Goal: Task Accomplishment & Management: Use online tool/utility

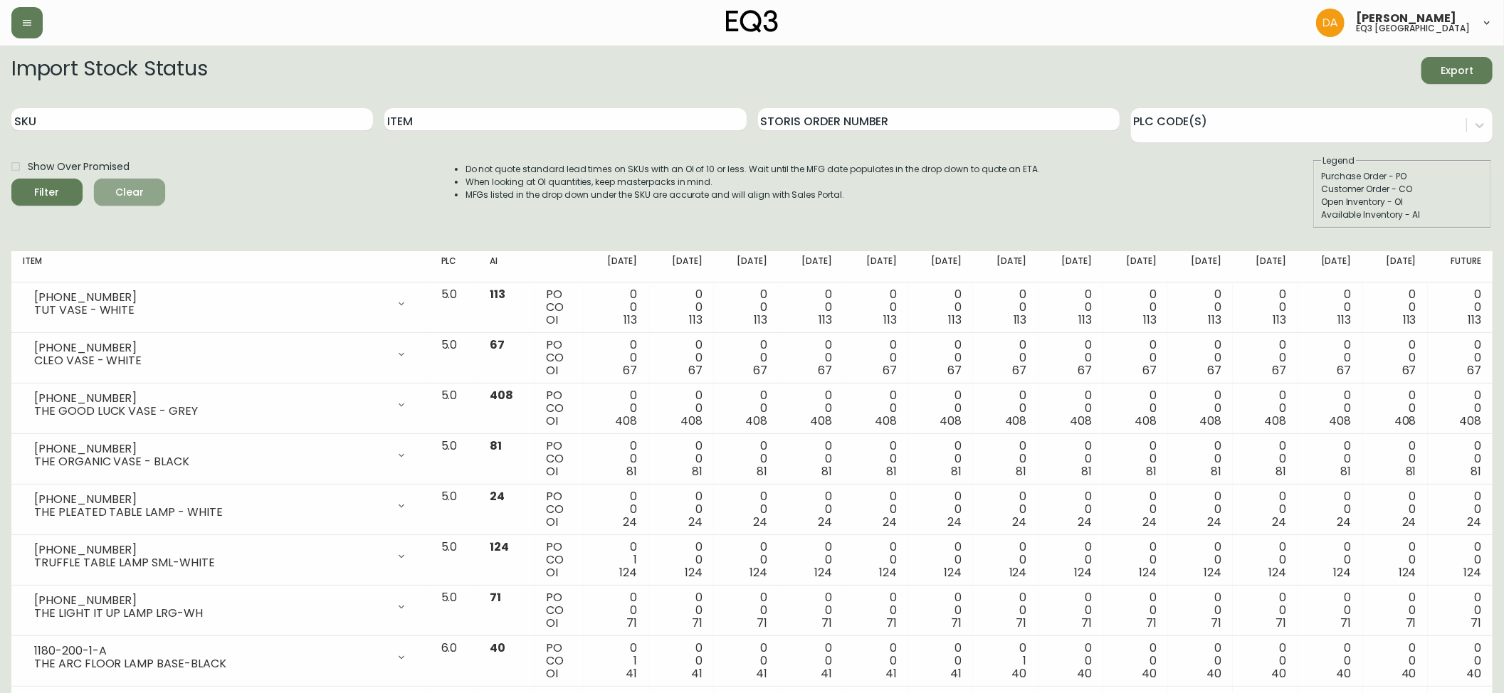
click at [118, 182] on button "Clear" at bounding box center [129, 192] width 71 height 27
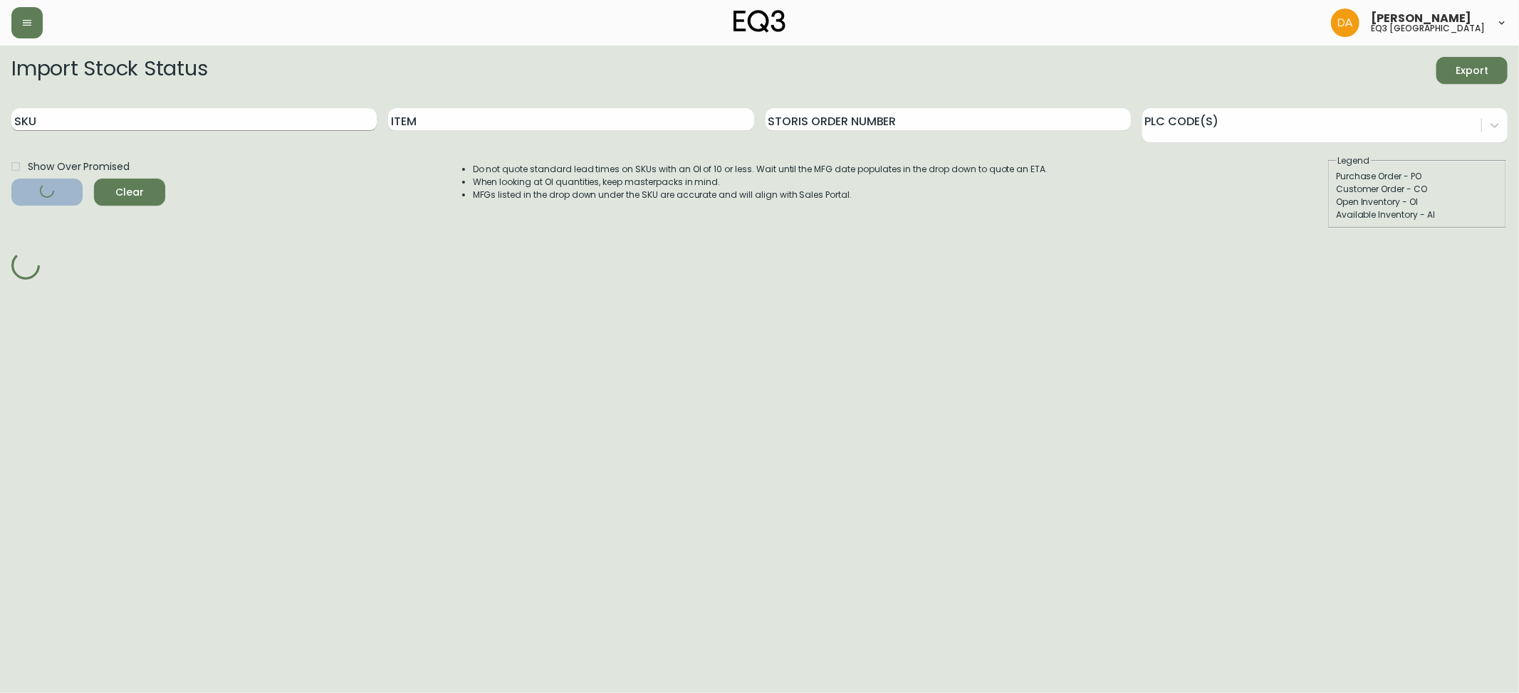
click at [74, 123] on input "SKU" at bounding box center [193, 119] width 365 height 23
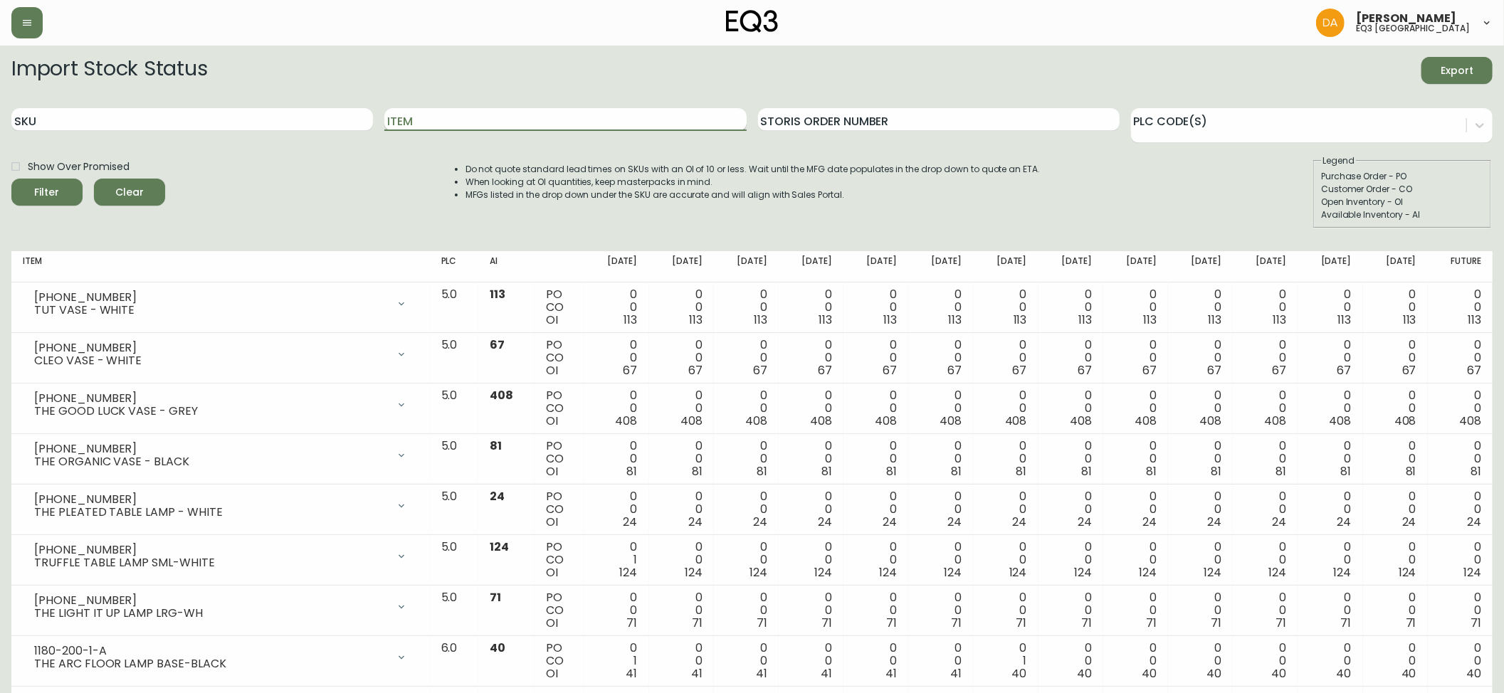
click at [414, 122] on input "Item" at bounding box center [565, 119] width 362 height 23
type input "boom"
click at [40, 192] on icon "submit" at bounding box center [41, 190] width 17 height 17
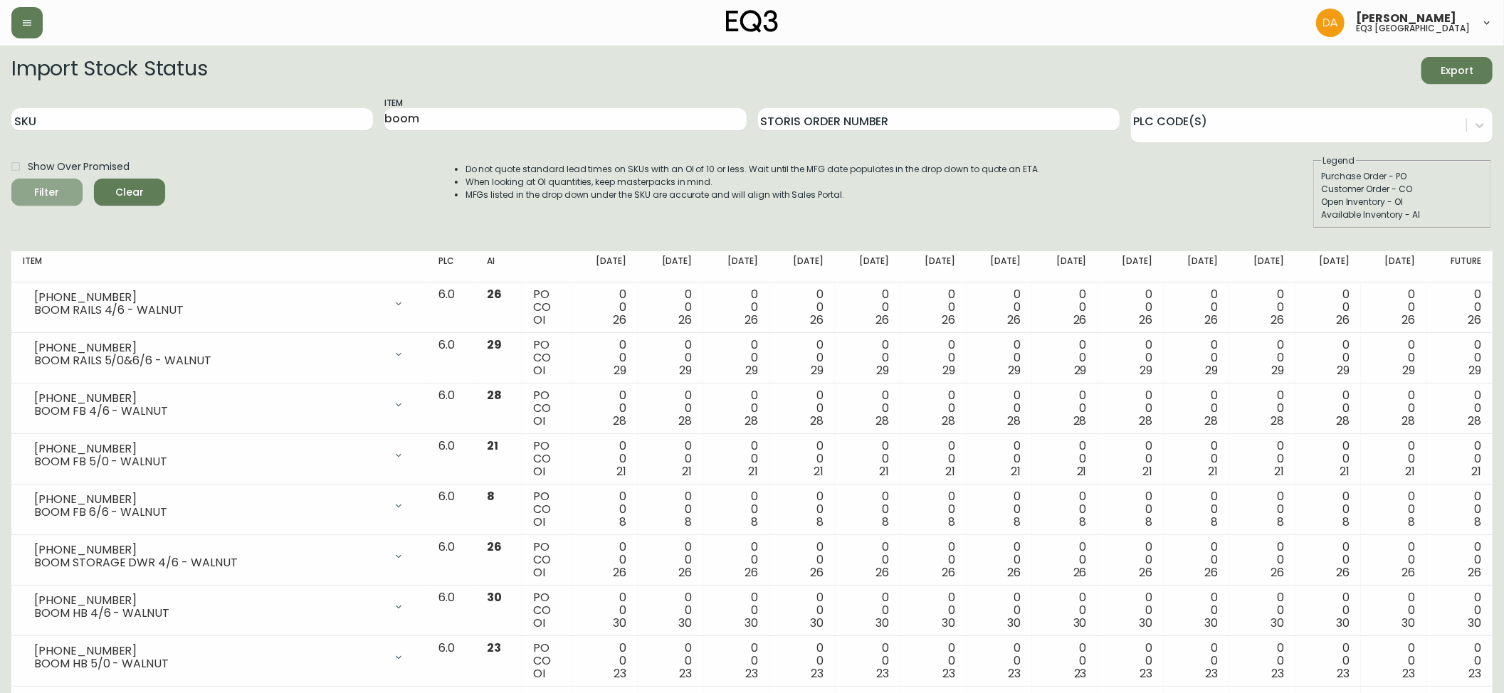
click at [46, 187] on icon "submit" at bounding box center [41, 191] width 20 height 20
click at [120, 118] on input "SKU" at bounding box center [192, 119] width 362 height 23
paste input "7130-429-13"
type input "7130-429-13"
click at [46, 188] on icon "submit" at bounding box center [42, 191] width 18 height 18
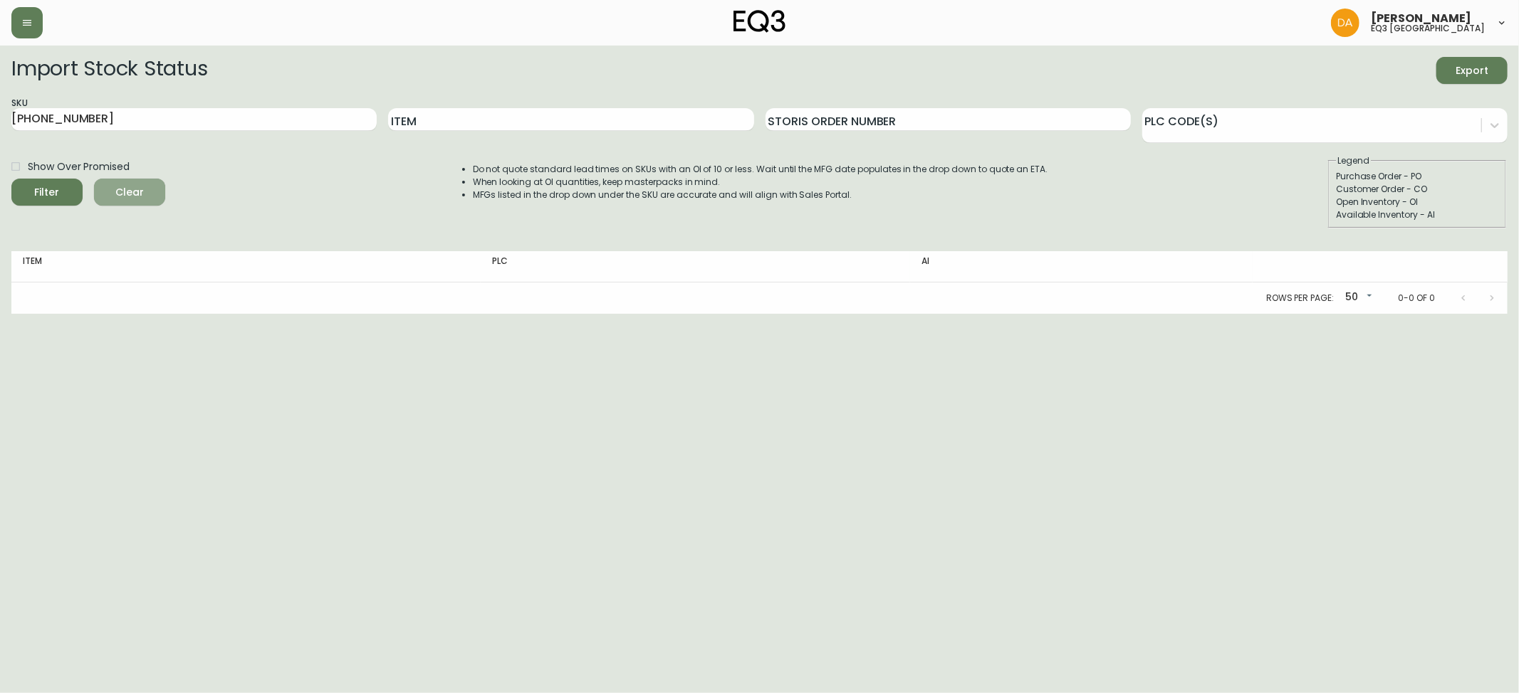
click at [128, 194] on span "Clear" at bounding box center [129, 193] width 48 height 18
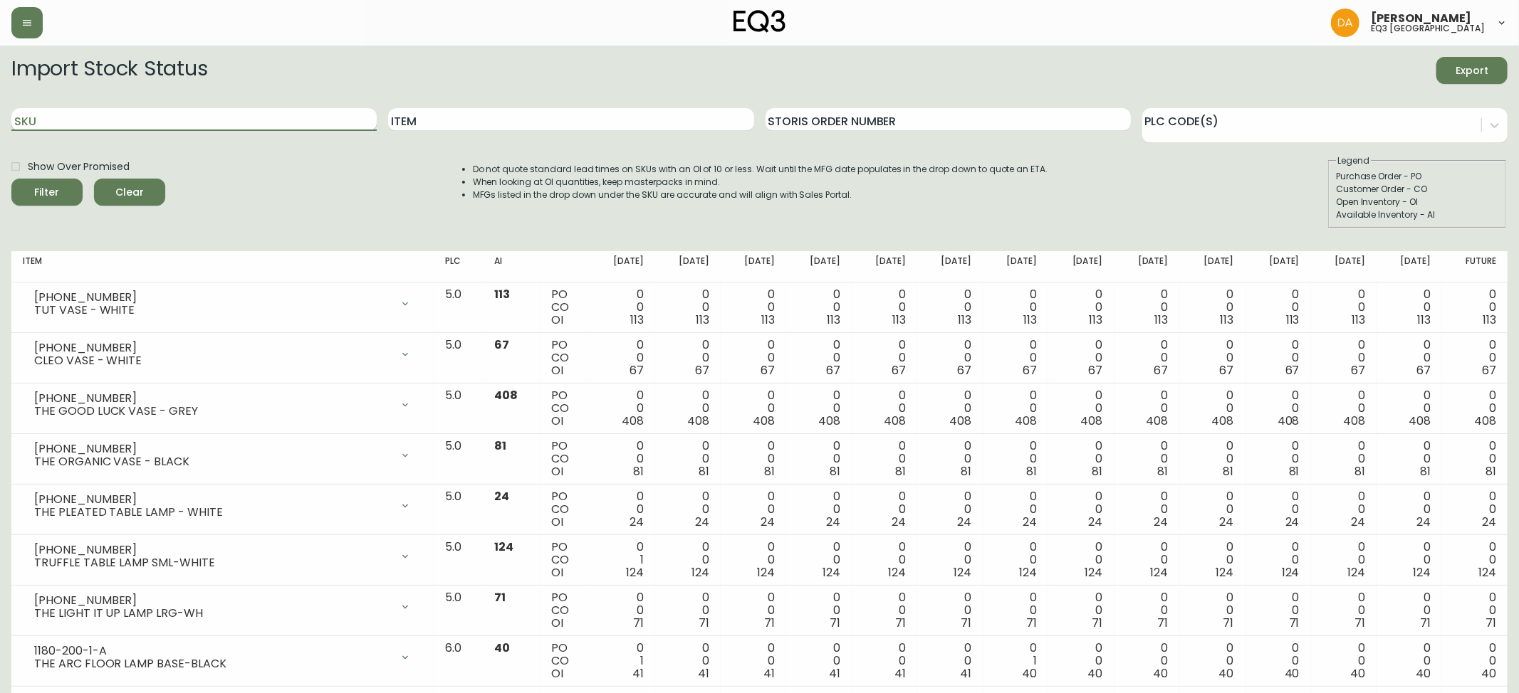
click at [165, 117] on input "SKU" at bounding box center [193, 119] width 365 height 23
paste input "7130-429-13"
type input "7130-429-13"
click at [50, 194] on icon "submit" at bounding box center [42, 191] width 20 height 20
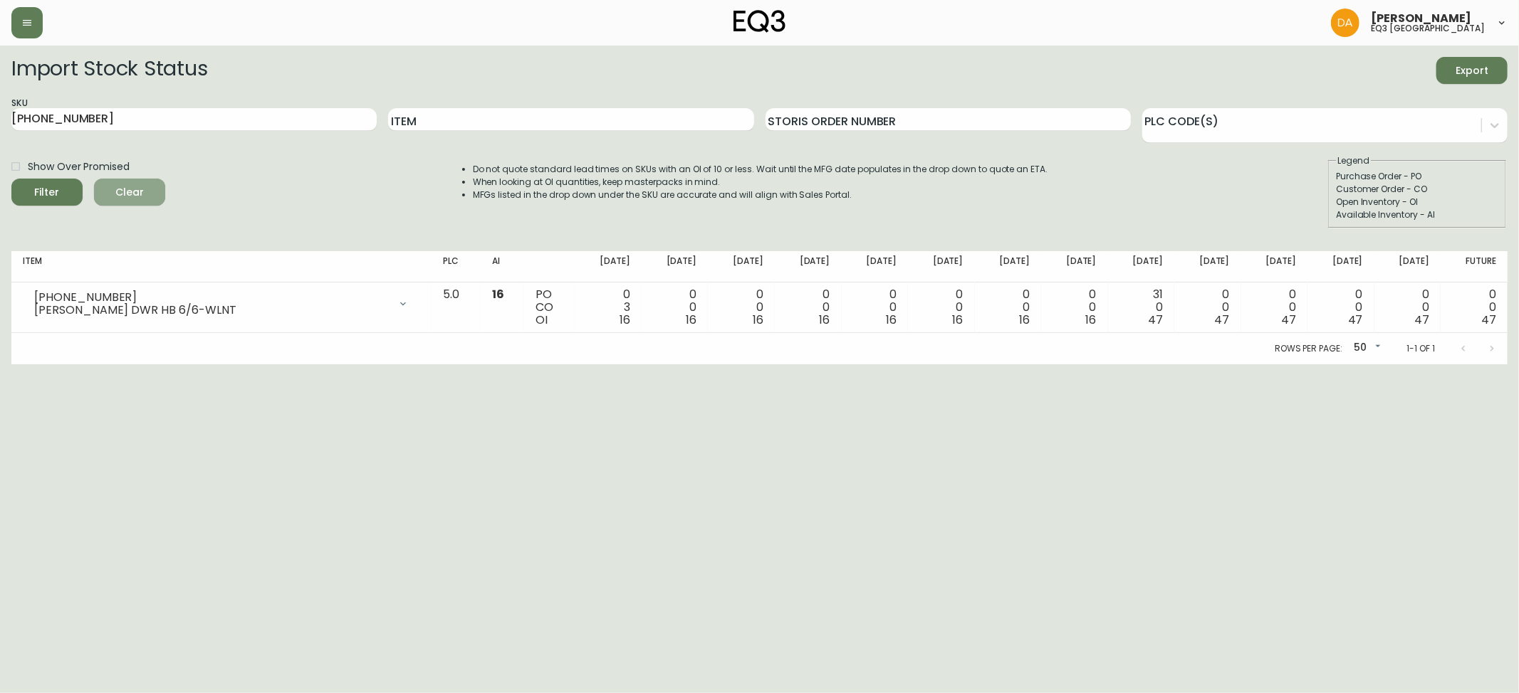
click at [129, 192] on span "Clear" at bounding box center [129, 193] width 48 height 18
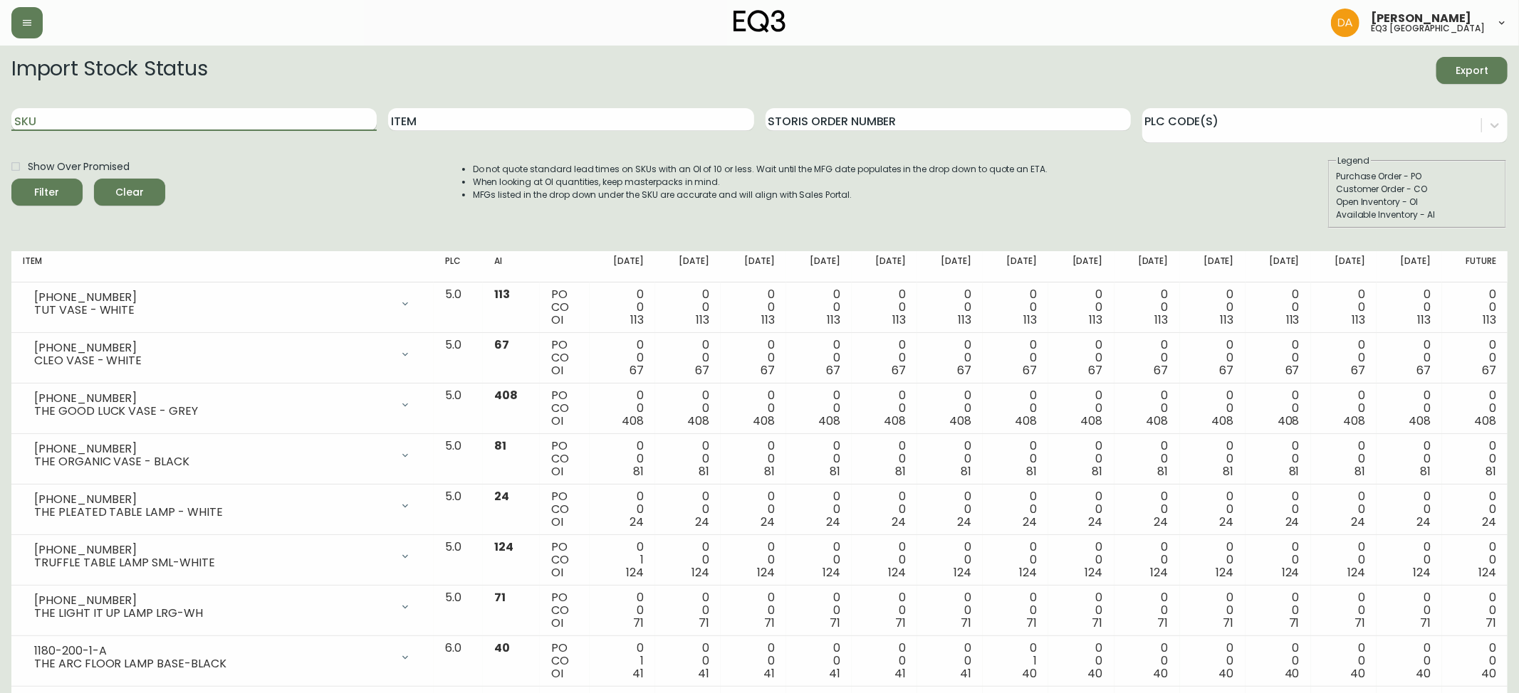
click at [147, 114] on input "SKU" at bounding box center [193, 119] width 365 height 23
paste input "7130-412-13"
type input "7130-412-13"
click at [56, 186] on span "Filter" at bounding box center [47, 193] width 48 height 18
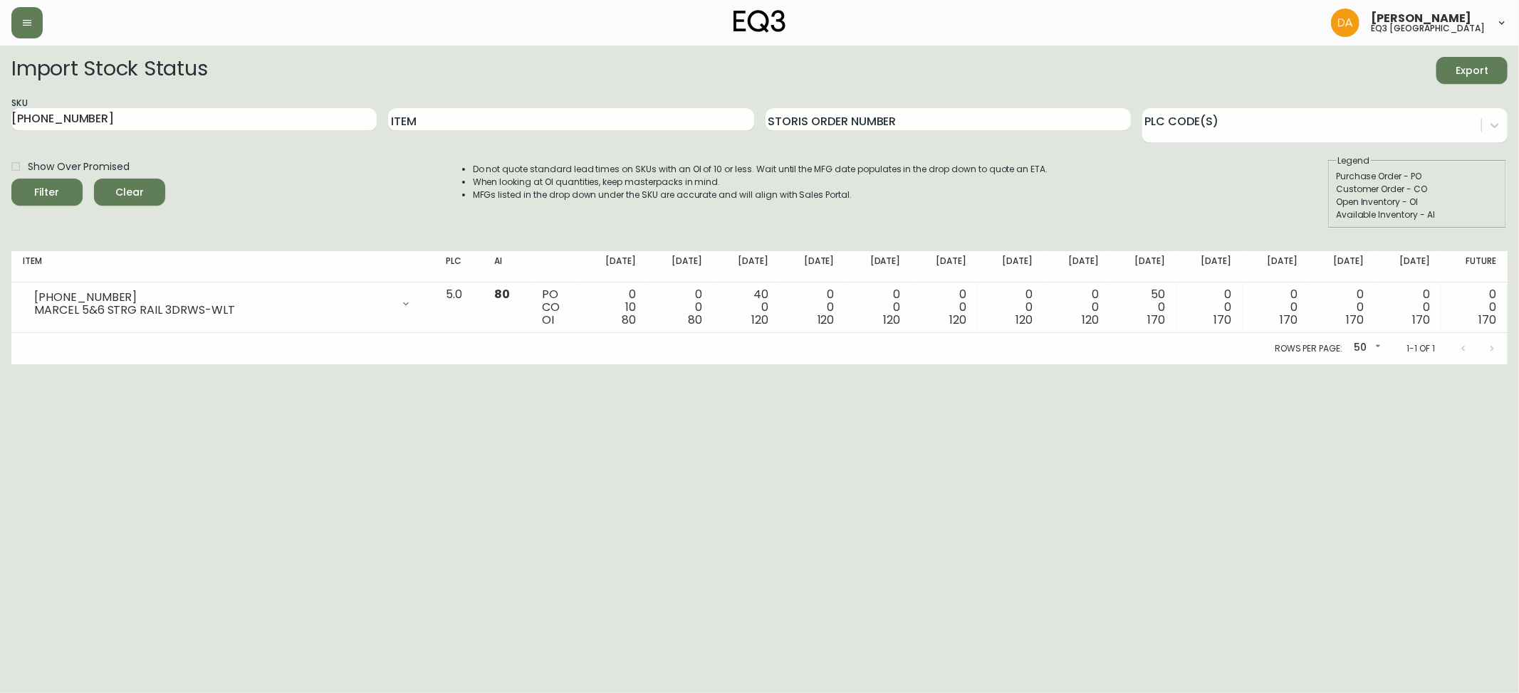
click at [142, 194] on span "Clear" at bounding box center [129, 193] width 48 height 18
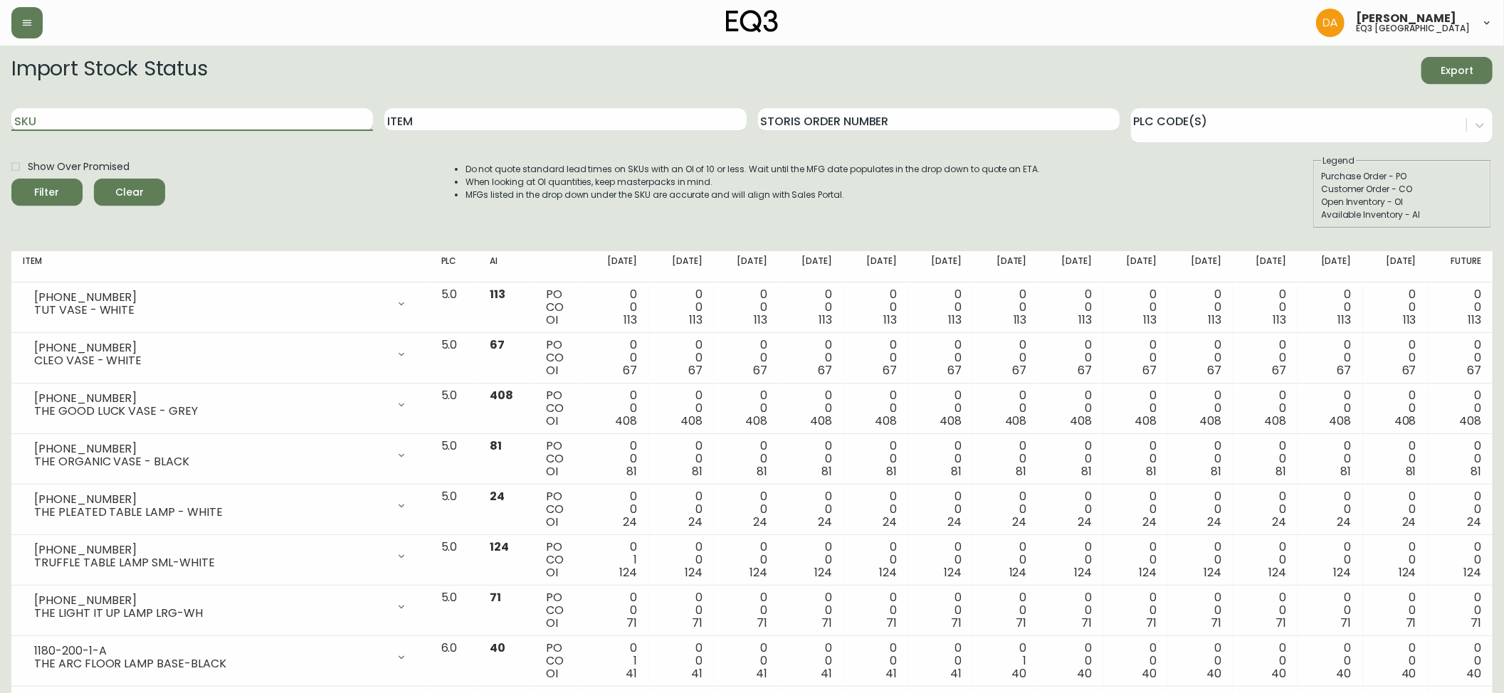
click at [161, 123] on input "SKU" at bounding box center [192, 119] width 362 height 23
paste input "7130-420-13"
type input "7130-420-13"
click at [30, 177] on label "Show Over Promised" at bounding box center [67, 167] width 126 height 24
click at [28, 177] on input "Show Over Promised" at bounding box center [16, 167] width 24 height 24
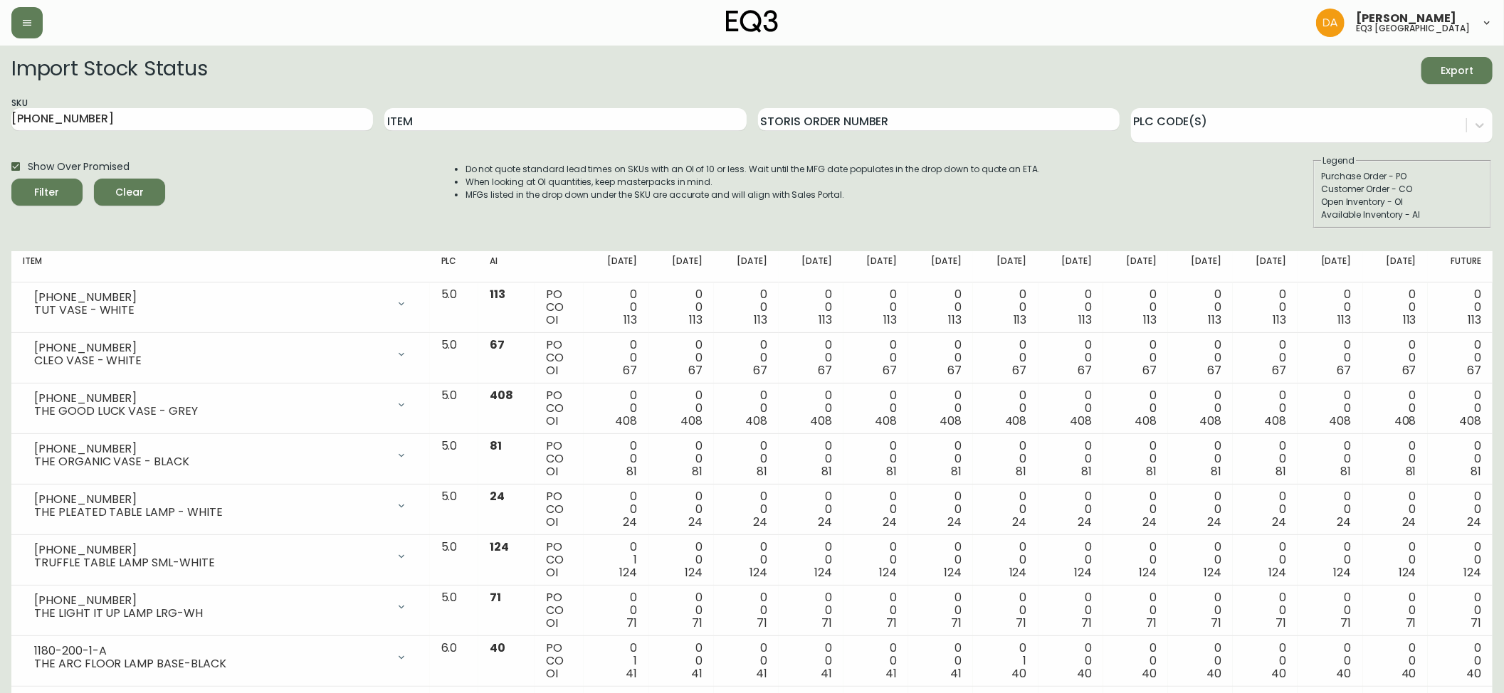
click at [32, 192] on span "Filter" at bounding box center [47, 193] width 48 height 18
checkbox input "false"
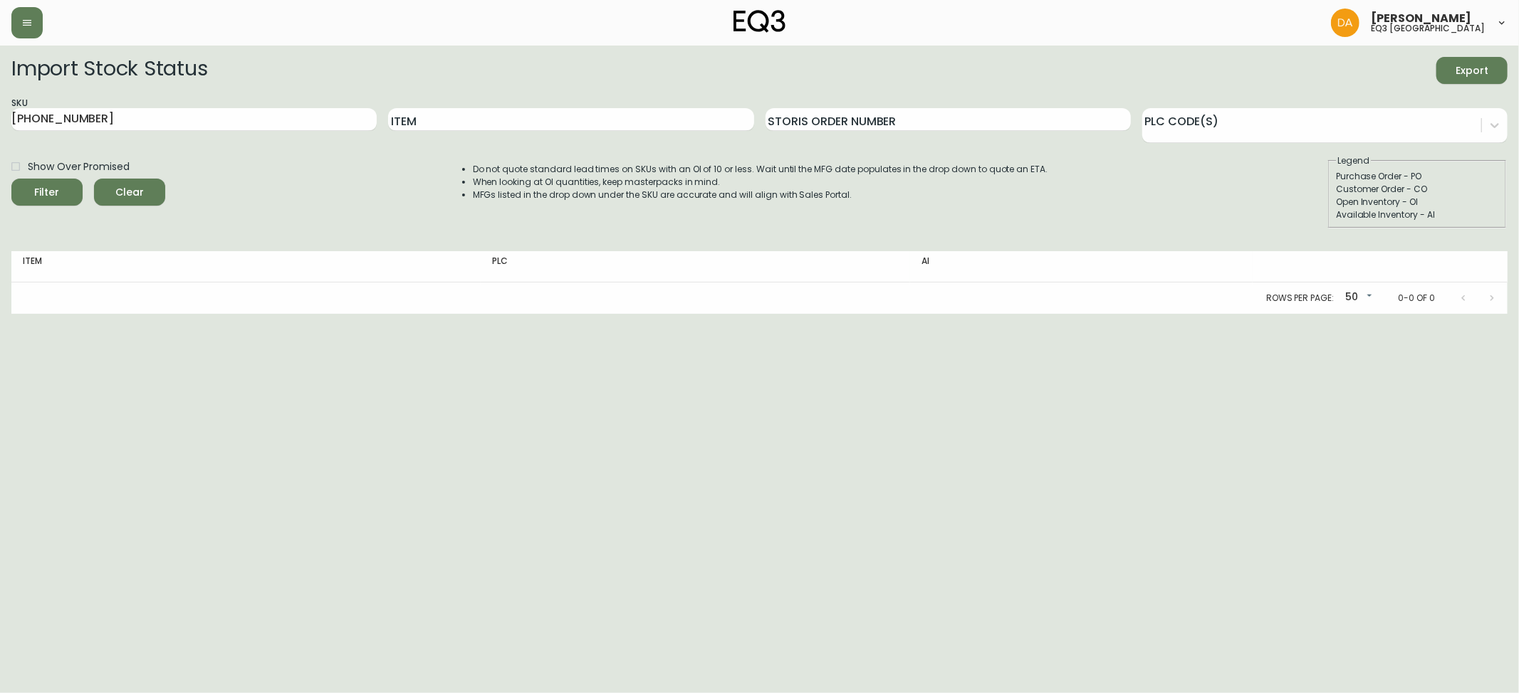
click at [56, 189] on span "Filter" at bounding box center [47, 193] width 48 height 18
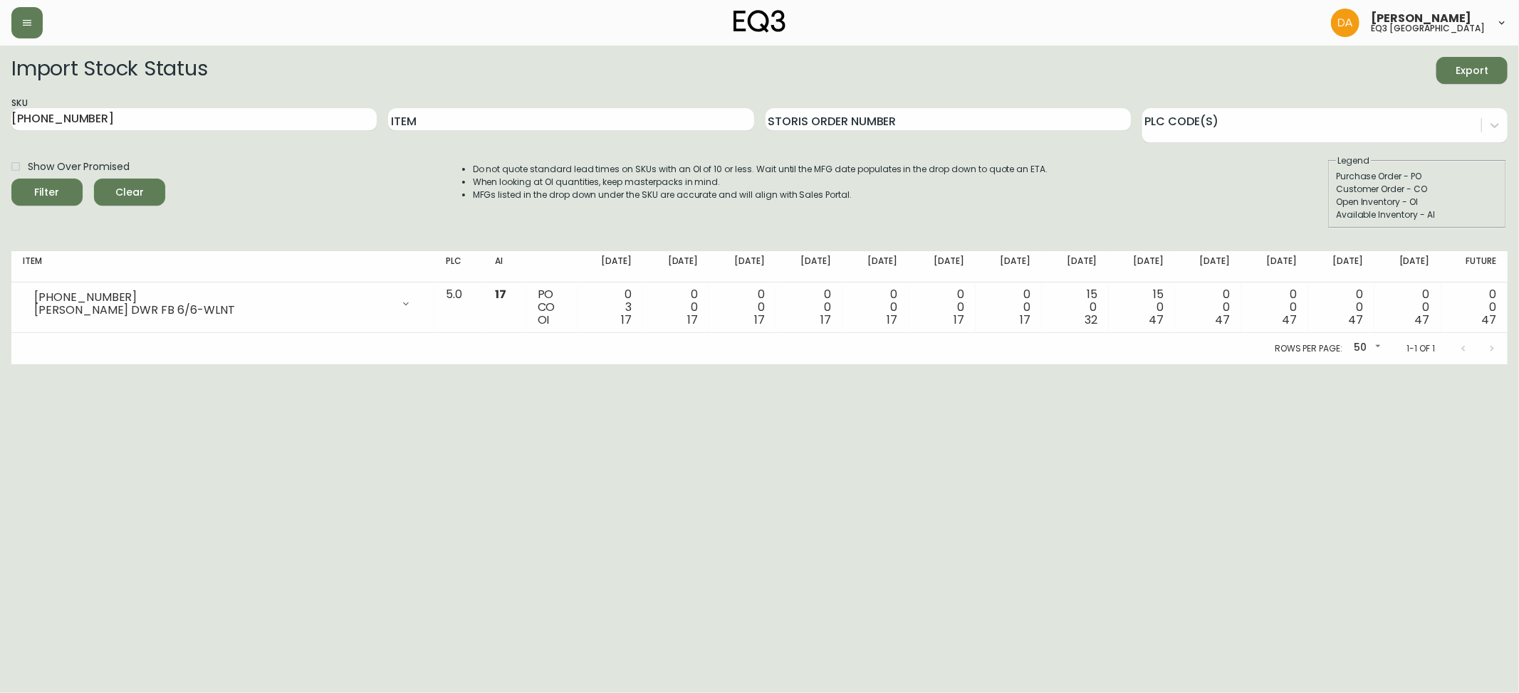
click at [38, 365] on html "Dominic Adam eq3 calgary Import Stock Status Export SKU 7130-420-13 Item Storis…" at bounding box center [759, 182] width 1519 height 365
drag, startPoint x: 155, startPoint y: 120, endPoint x: 0, endPoint y: 112, distance: 155.4
click at [0, 112] on main "Import Stock Status Export SKU 7130-420-13 Item Storis Order Number PLC Code(s)…" at bounding box center [759, 205] width 1519 height 319
paste input "080-007-16"
type input "7080-007-16"
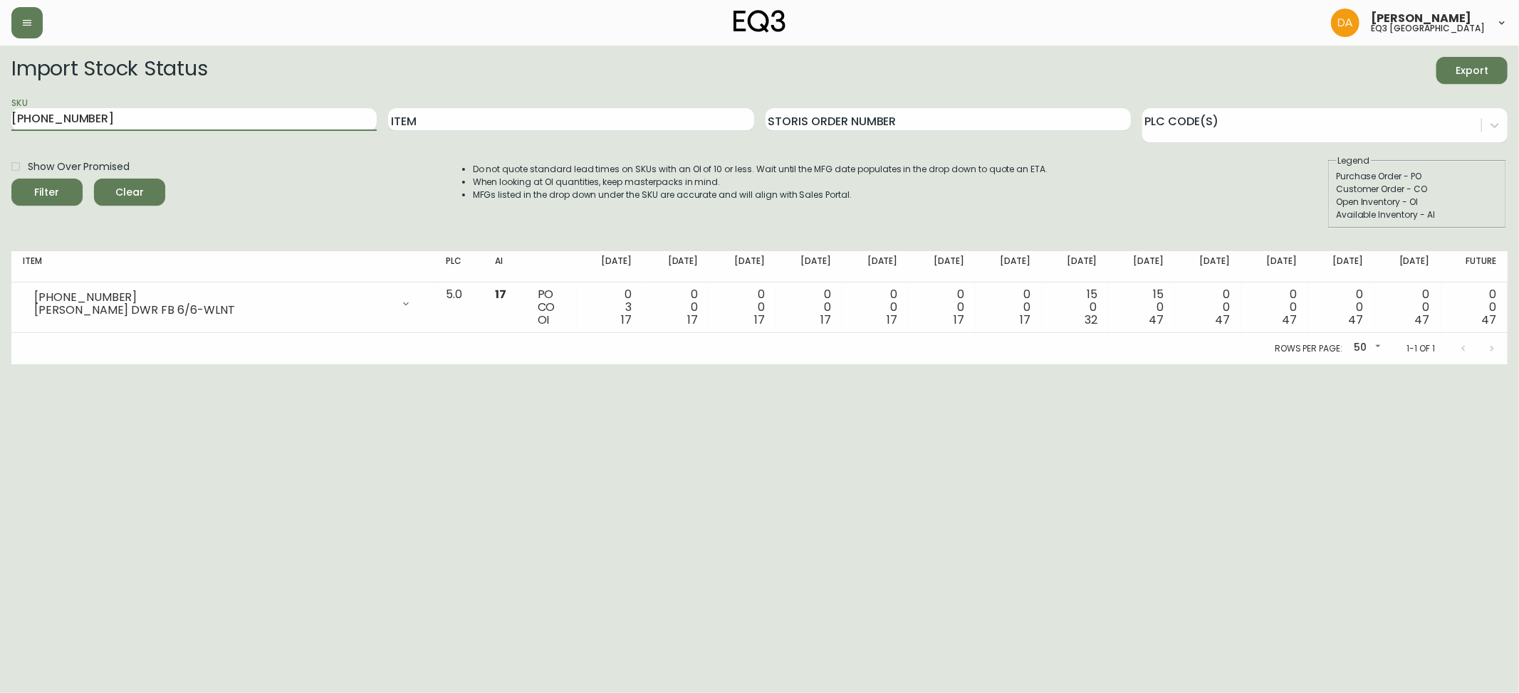
click at [36, 188] on span "Filter" at bounding box center [47, 193] width 48 height 18
click at [117, 188] on span "Clear" at bounding box center [129, 193] width 48 height 18
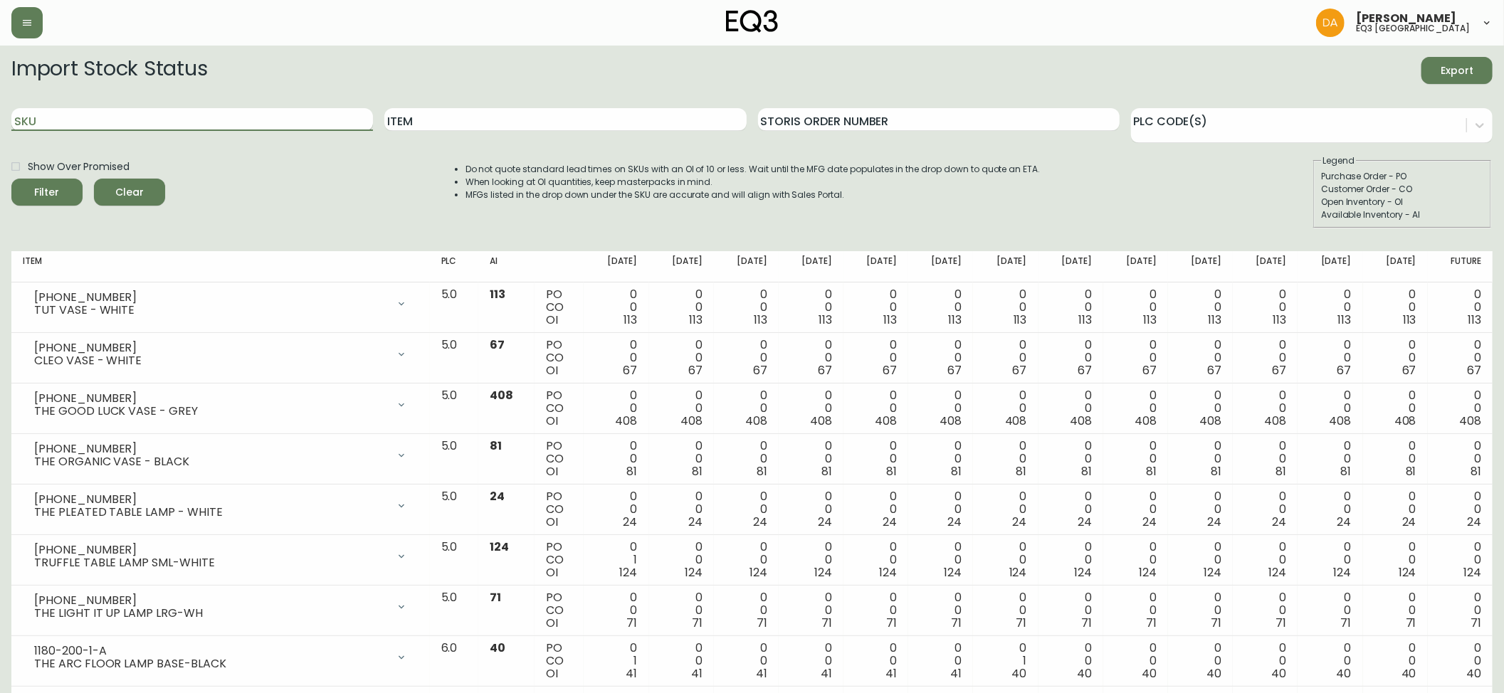
click at [55, 120] on input "SKU" at bounding box center [192, 119] width 362 height 23
paste input "3060-121-13"
type input "3060-121-13"
click at [63, 194] on span "Filter" at bounding box center [47, 193] width 48 height 18
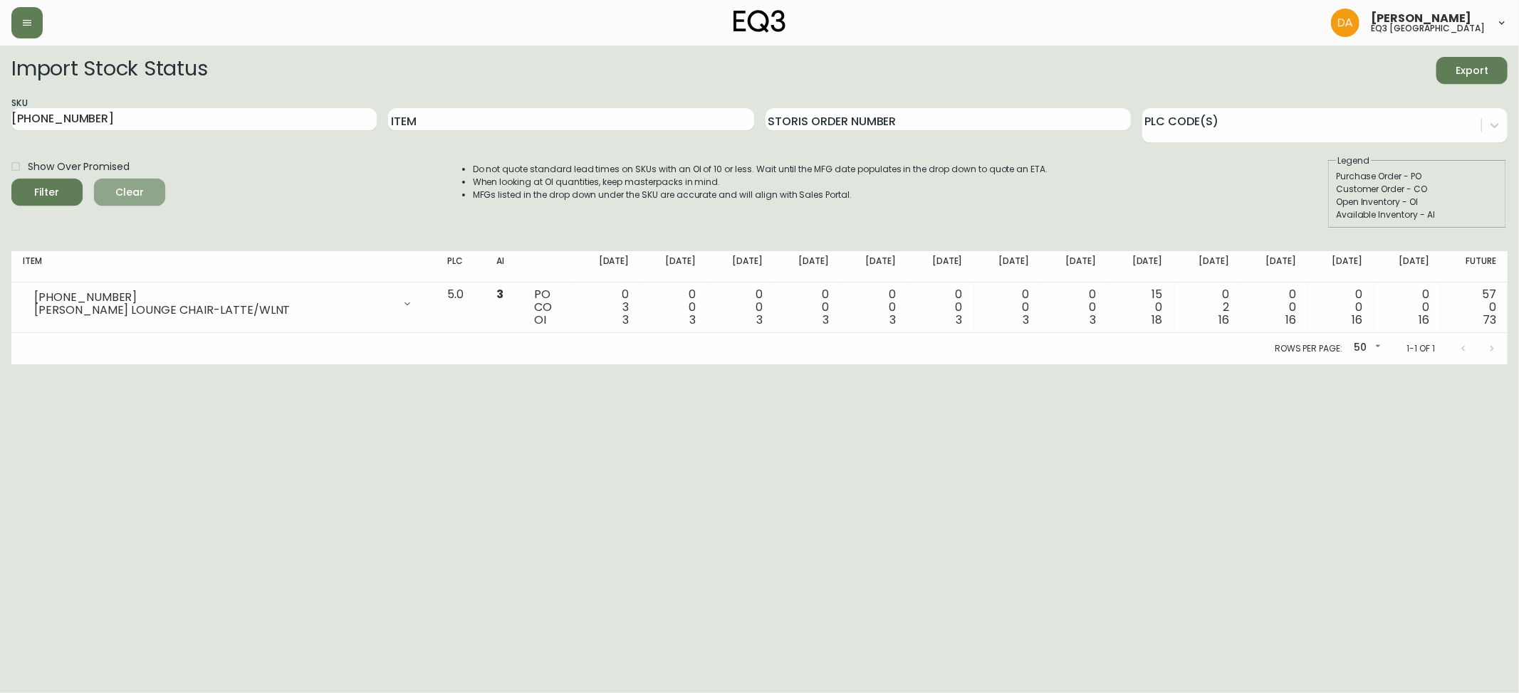
click at [134, 194] on span "Clear" at bounding box center [129, 193] width 48 height 18
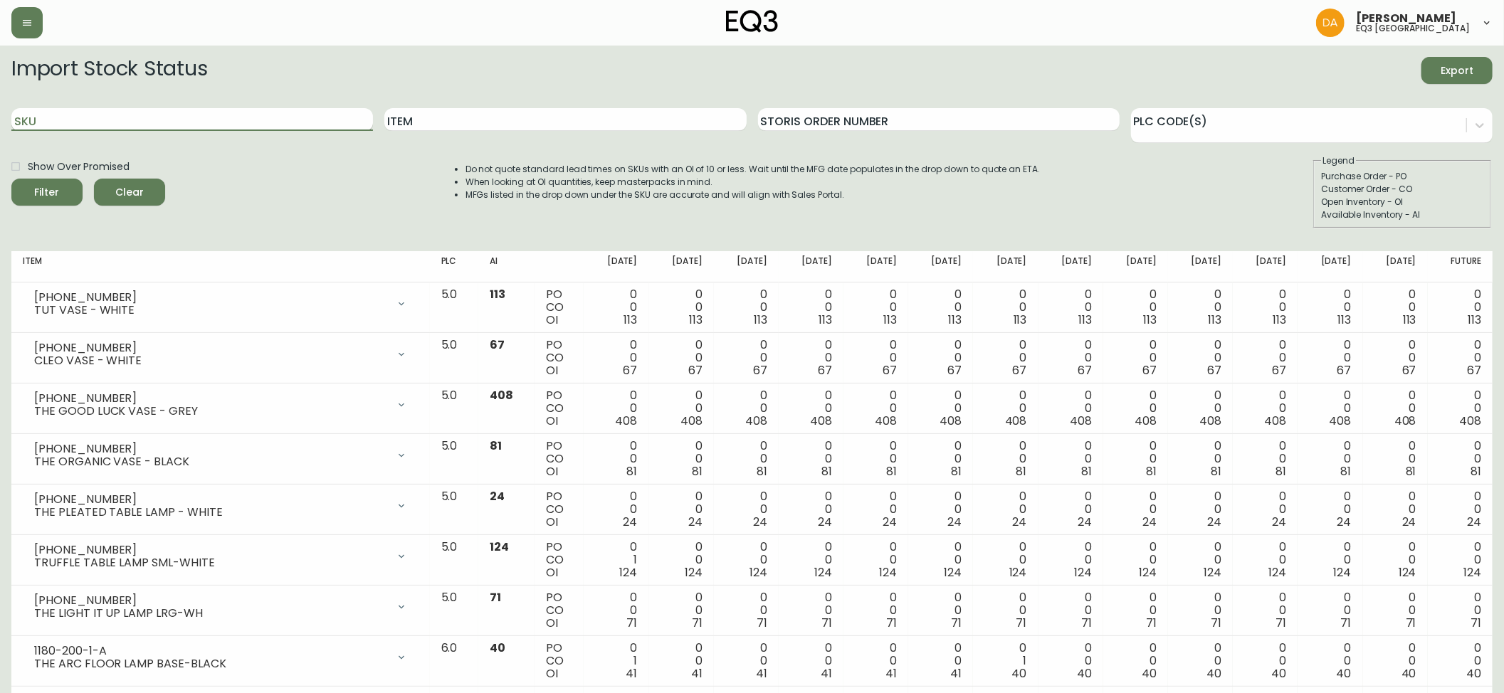
click at [51, 121] on input "SKU" at bounding box center [192, 119] width 362 height 23
paste input "3060-122-13"
type input "3060-122-13"
click at [41, 191] on icon "submit" at bounding box center [41, 190] width 19 height 19
